Goal: Task Accomplishment & Management: Manage account settings

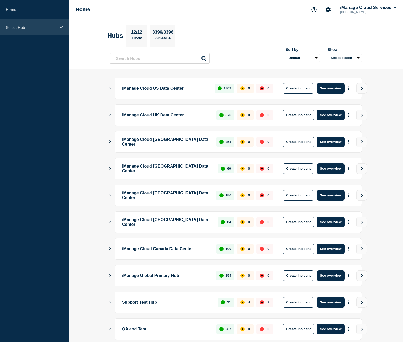
click at [20, 22] on div "Select Hub" at bounding box center [34, 27] width 69 height 16
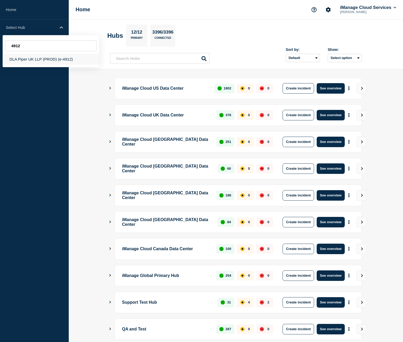
type input "4912"
click at [42, 60] on div "DLA Piper UK LLP (PROD) (e-4912)" at bounding box center [51, 59] width 97 height 11
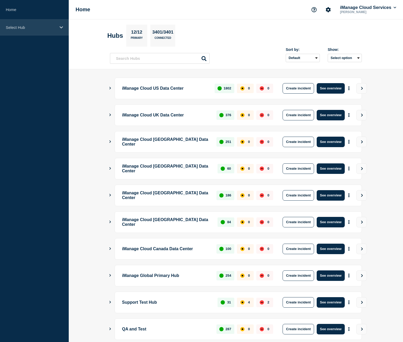
click at [47, 25] on p "Select Hub" at bounding box center [31, 27] width 50 height 4
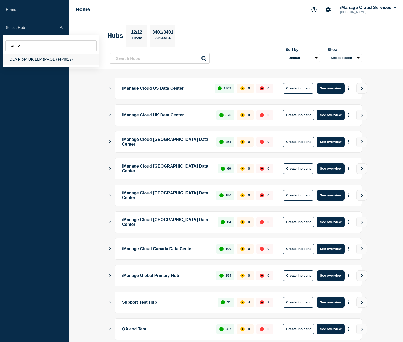
type input "4912"
click at [66, 55] on div "DLA Piper UK LLP (PROD) (e-4912)" at bounding box center [51, 59] width 97 height 11
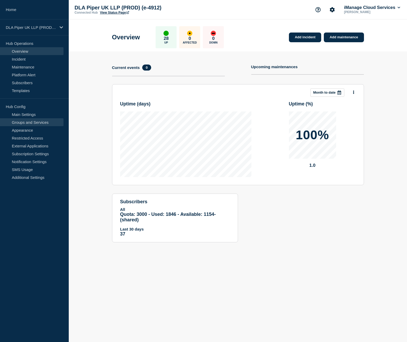
click at [40, 121] on link "Groups and Services" at bounding box center [31, 122] width 63 height 8
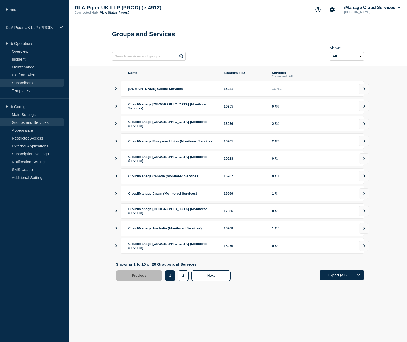
click at [31, 83] on link "Subscribers" at bounding box center [31, 83] width 63 height 8
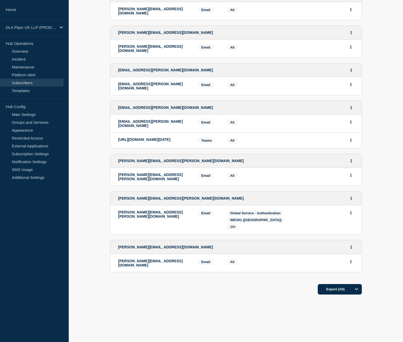
scroll to position [312, 0]
click at [349, 136] on button "Actions" at bounding box center [351, 140] width 7 height 8
click at [351, 153] on button "Delete" at bounding box center [351, 155] width 10 height 4
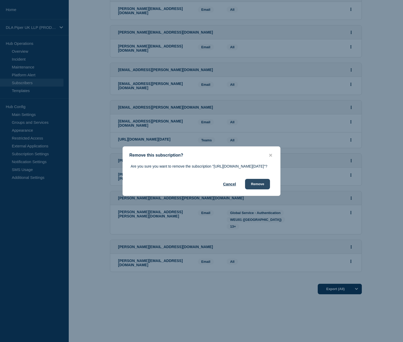
click at [260, 189] on button "Remove" at bounding box center [257, 184] width 25 height 10
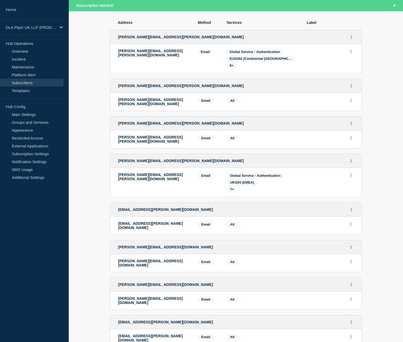
scroll to position [8, 0]
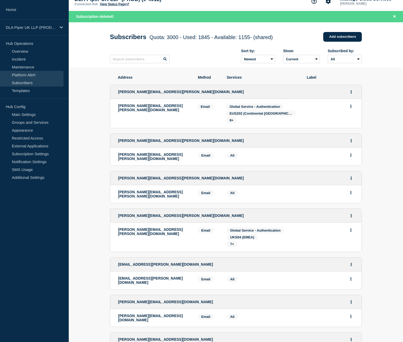
click at [20, 75] on link "Platform Alert" at bounding box center [31, 75] width 63 height 8
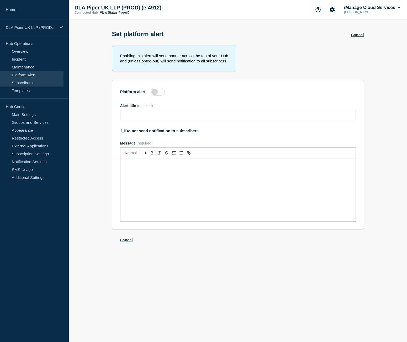
click at [22, 81] on link "Subscribers" at bounding box center [31, 83] width 63 height 8
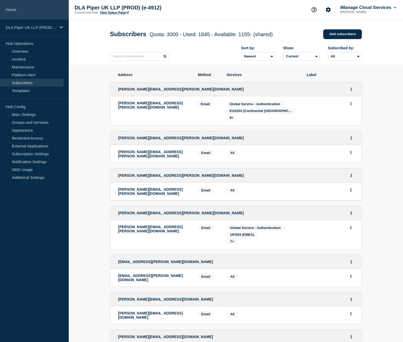
click at [47, 14] on link "Home" at bounding box center [34, 9] width 69 height 19
